Goal: Obtain resource: Obtain resource

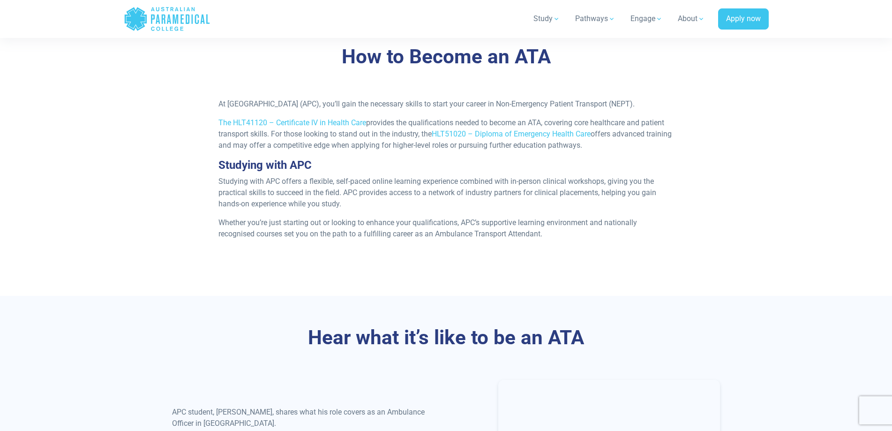
scroll to position [819, 0]
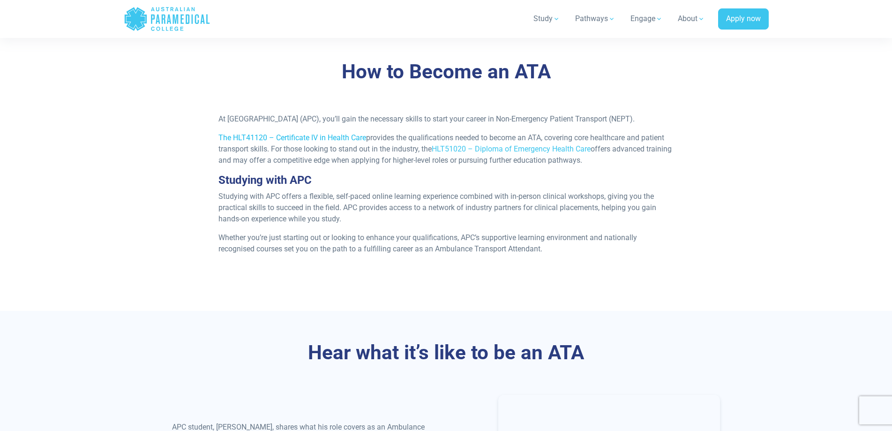
click at [309, 142] on link "The HLT41120 – Certificate IV in Health Care" at bounding box center [292, 137] width 148 height 9
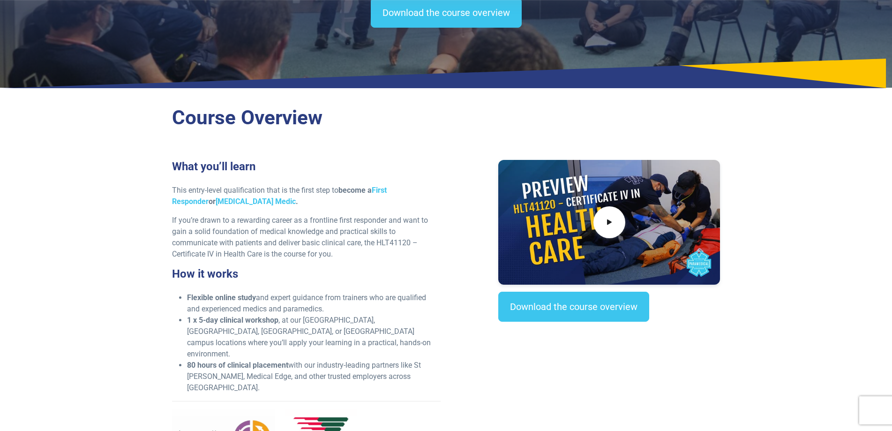
scroll to position [136, 0]
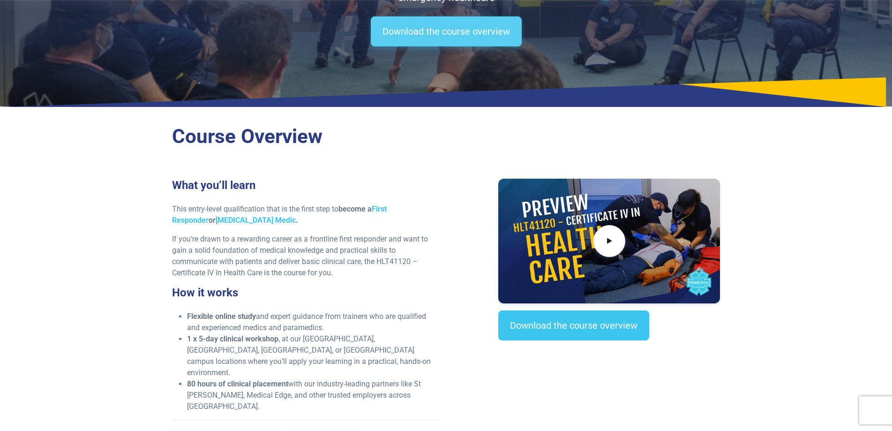
click at [467, 35] on link "Download the course overview" at bounding box center [446, 31] width 151 height 30
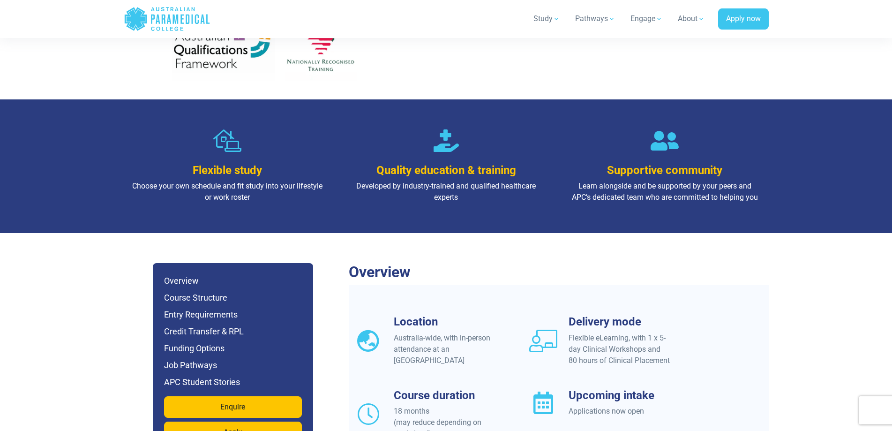
scroll to position [529, 0]
